Goal: Task Accomplishment & Management: Manage account settings

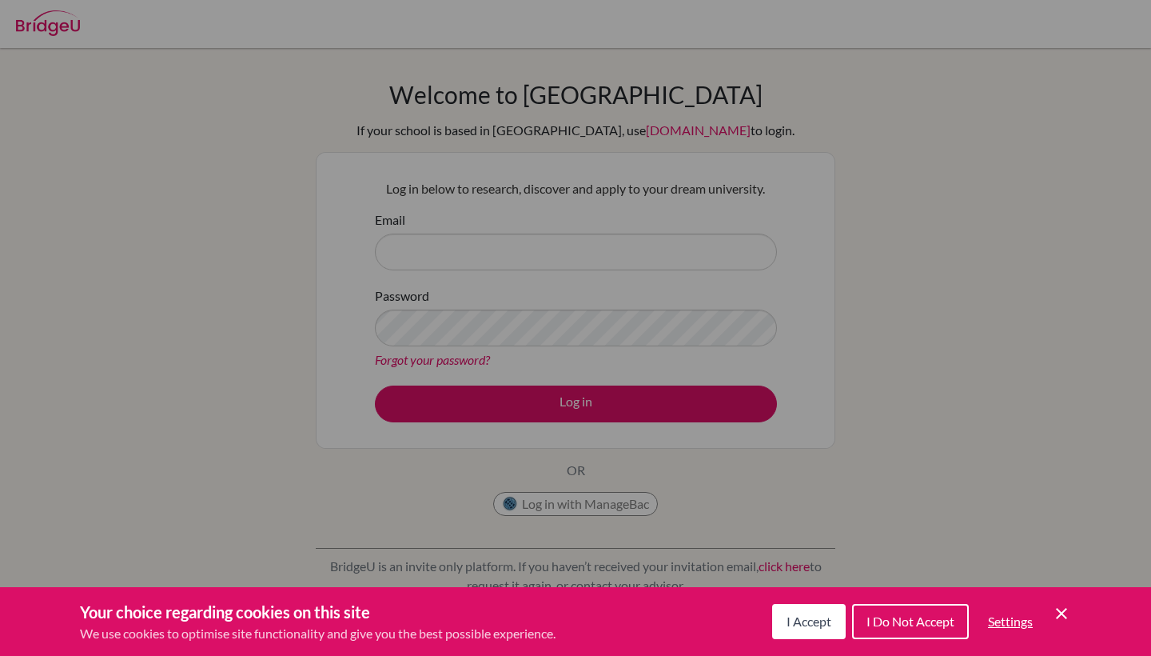
click at [827, 620] on span "I Accept" at bounding box center [809, 620] width 45 height 15
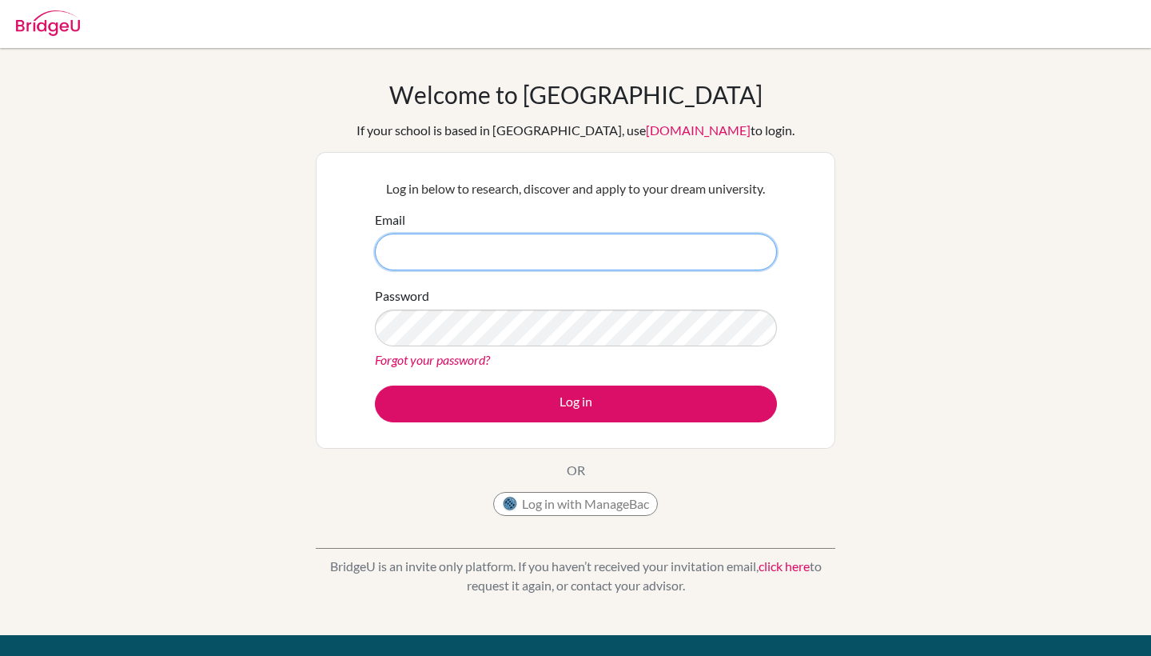
click at [419, 255] on input "Email" at bounding box center [576, 251] width 402 height 37
type input "[EMAIL_ADDRESS][DOMAIN_NAME]"
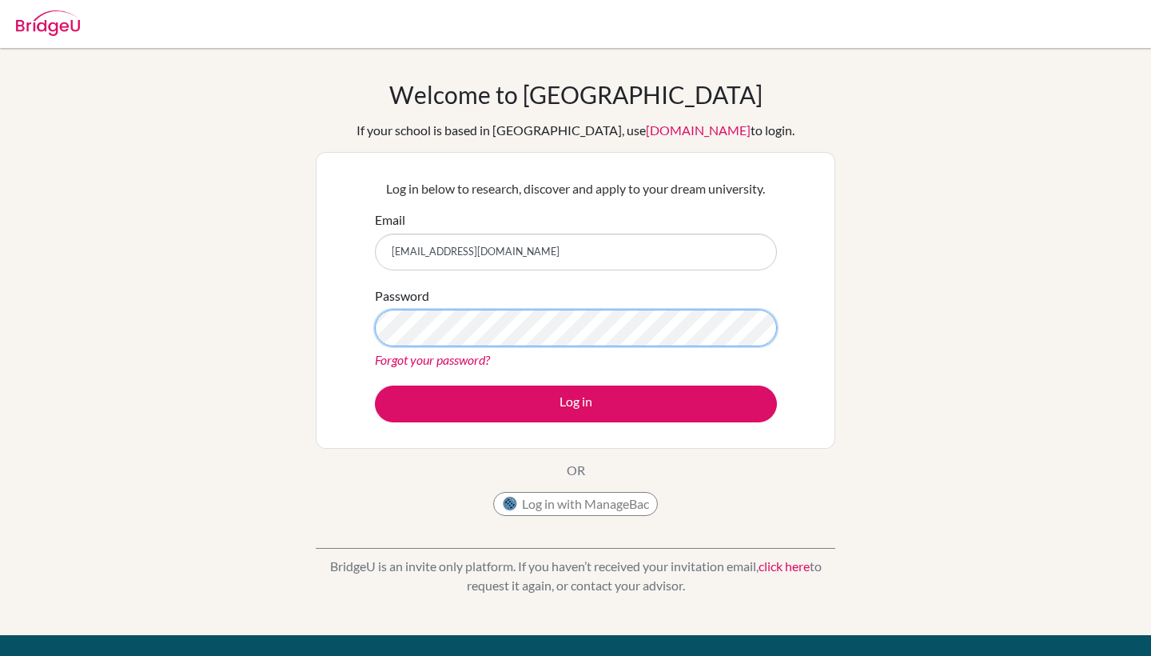
click at [375, 385] on button "Log in" at bounding box center [576, 403] width 402 height 37
type input "[EMAIL_ADDRESS][DOMAIN_NAME]"
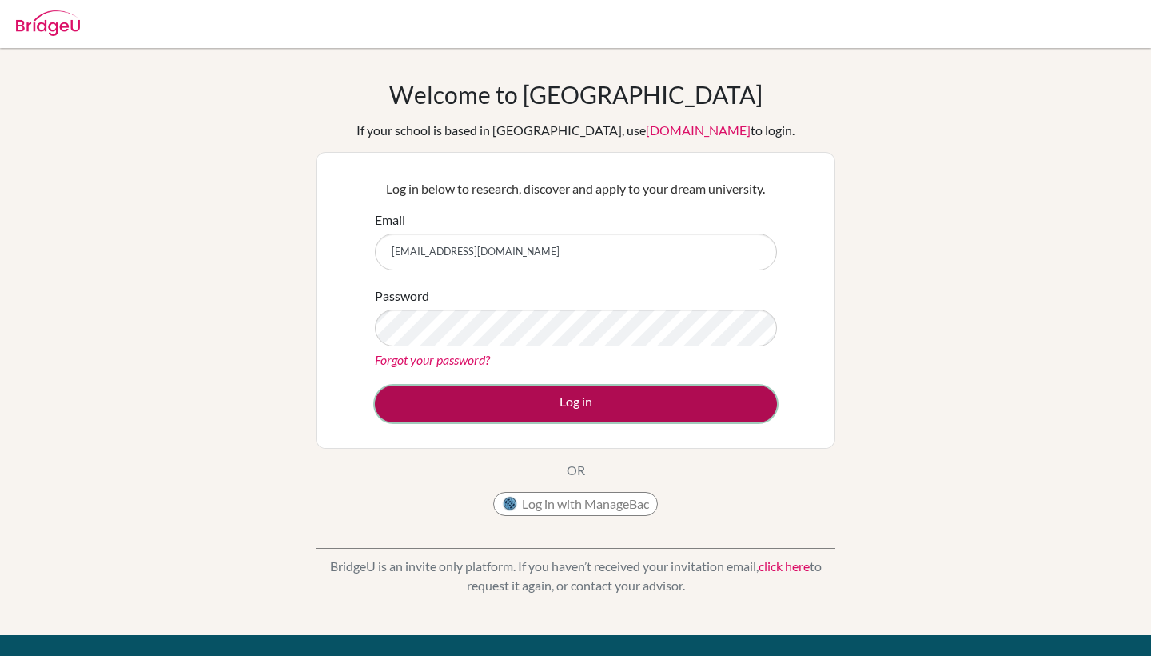
click at [533, 398] on button "Log in" at bounding box center [576, 403] width 402 height 37
